Goal: Task Accomplishment & Management: Manage account settings

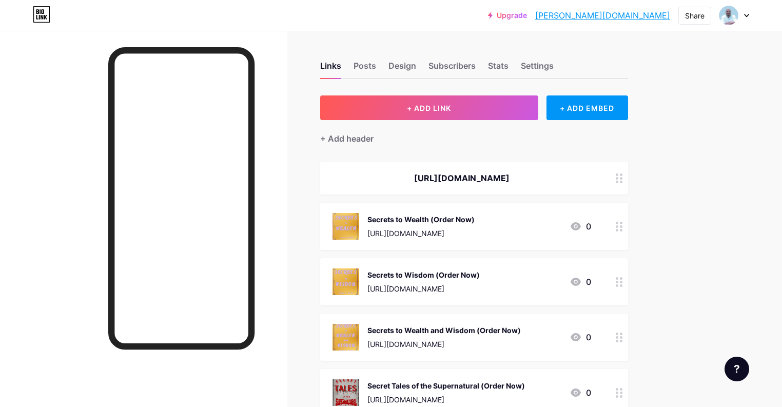
click at [755, 12] on div "Upgrade [PERSON_NAME][DOMAIN_NAME].... [PERSON_NAME][DOMAIN_NAME] Share Switch …" at bounding box center [391, 15] width 782 height 18
click at [749, 15] on div "Upgrade [PERSON_NAME][DOMAIN_NAME].... [PERSON_NAME][DOMAIN_NAME] Share Switch …" at bounding box center [391, 15] width 782 height 18
click at [741, 16] on div at bounding box center [734, 15] width 30 height 18
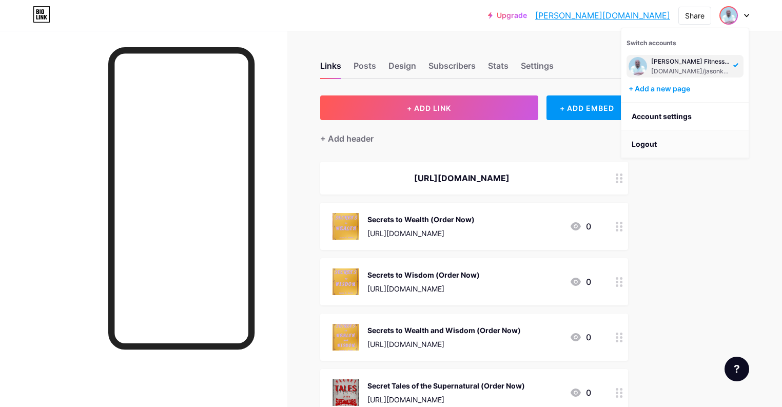
click at [646, 142] on li "Logout" at bounding box center [684, 144] width 127 height 28
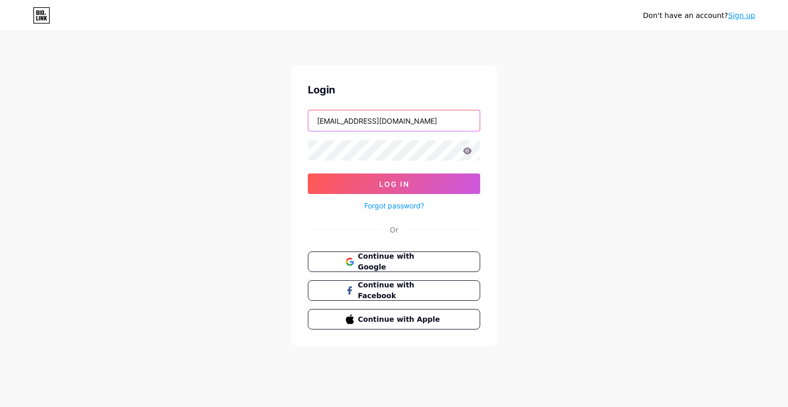
click at [447, 120] on input "[EMAIL_ADDRESS][DOMAIN_NAME]" at bounding box center [393, 120] width 171 height 21
type input "[DOMAIN_NAME][EMAIL_ADDRESS][DOMAIN_NAME]"
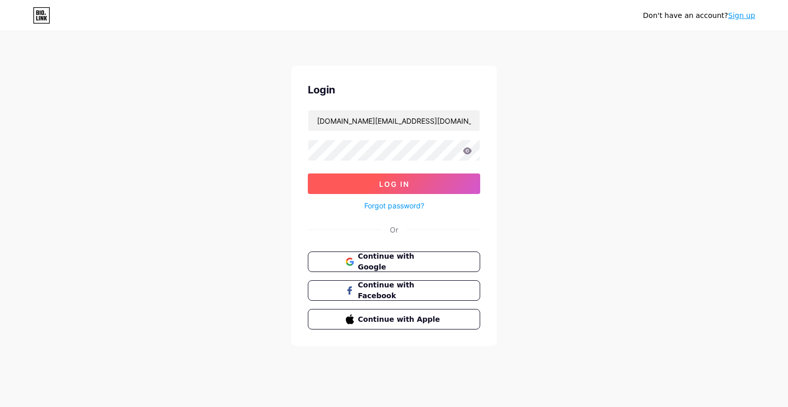
click at [409, 176] on button "Log In" at bounding box center [394, 183] width 172 height 21
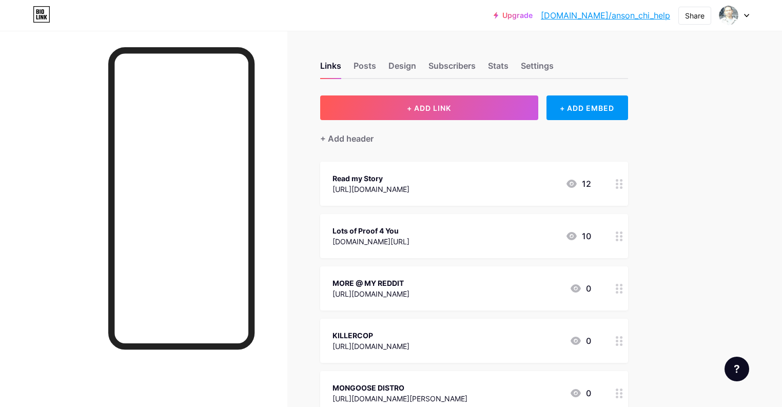
click at [543, 186] on div "Read my Story [URL][DOMAIN_NAME] 12" at bounding box center [461, 184] width 259 height 24
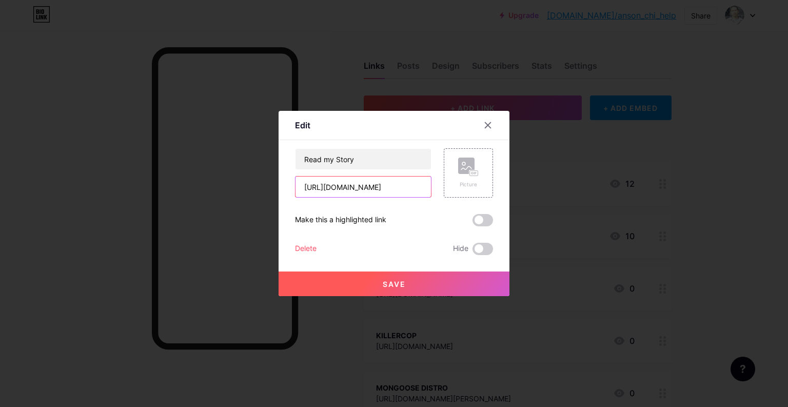
click at [393, 186] on input "[URL][DOMAIN_NAME]" at bounding box center [362, 186] width 135 height 21
paste input "[URL][DOMAIN_NAME]"
type input "[URL][DOMAIN_NAME]"
click at [393, 283] on span "Save" at bounding box center [394, 284] width 23 height 9
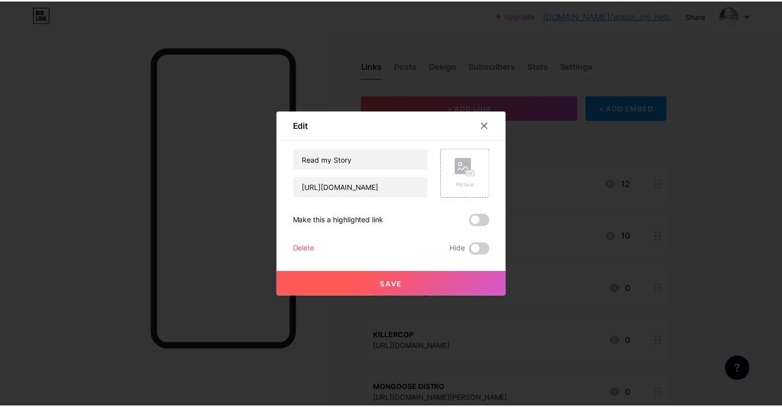
scroll to position [0, 0]
